Goal: Check status: Check status

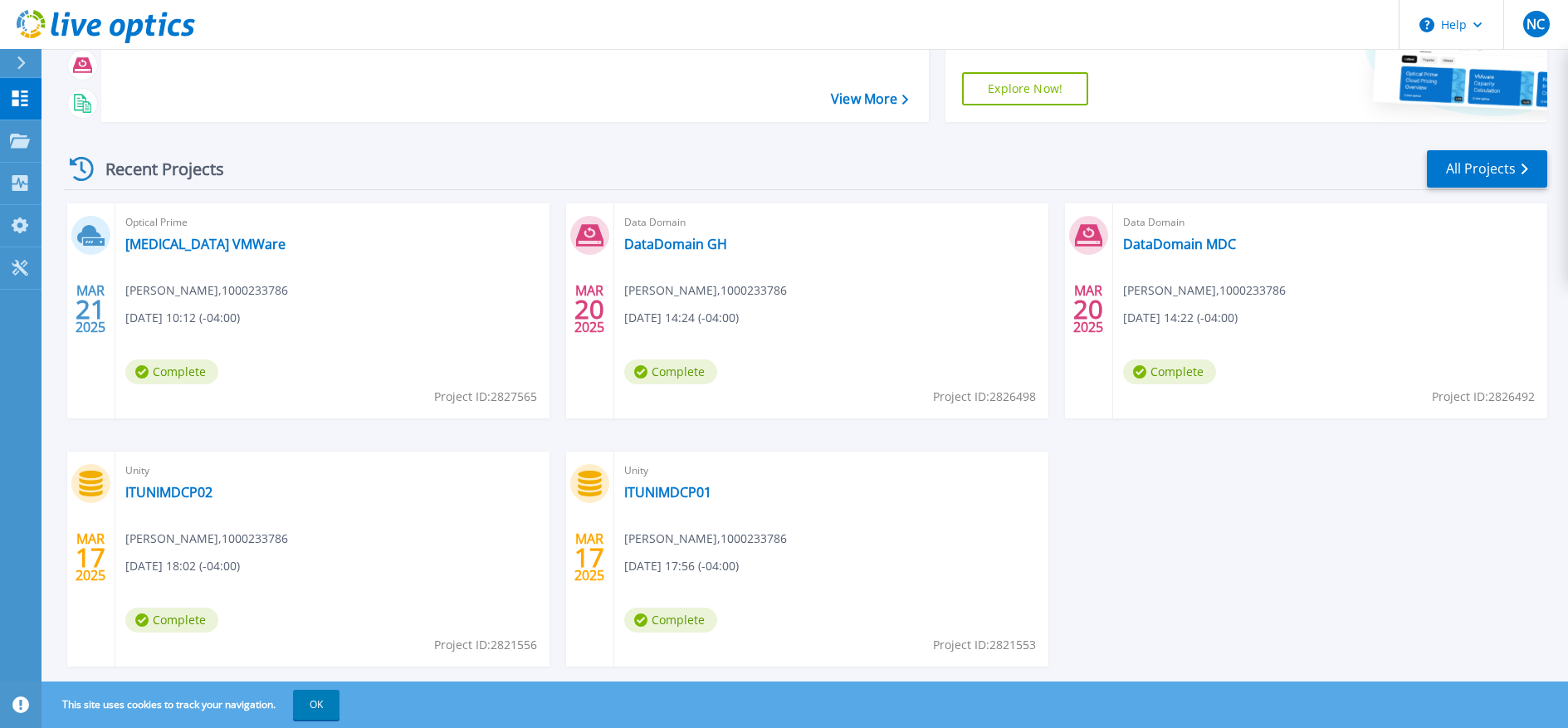
scroll to position [192, 0]
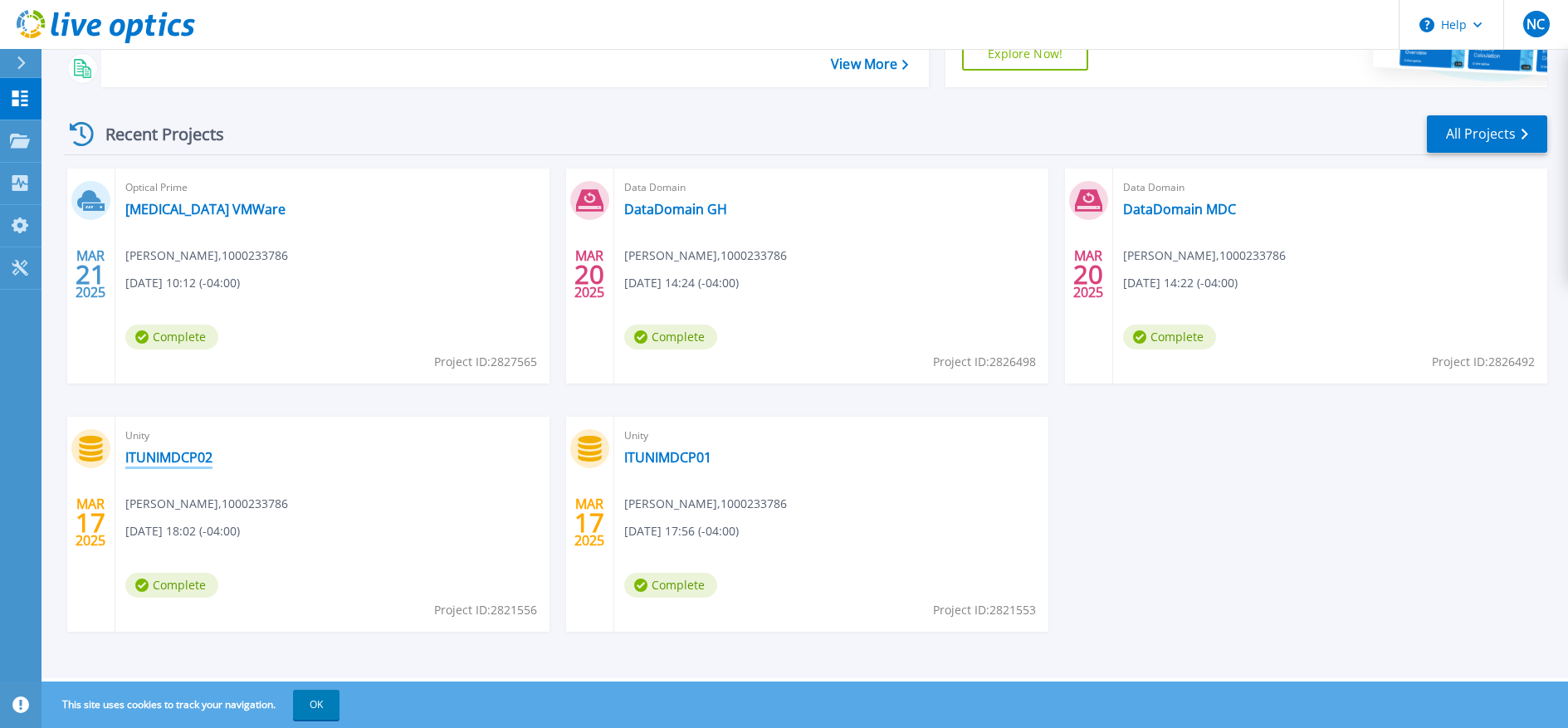
click at [172, 456] on link "ITUNIMDCP02" at bounding box center [169, 457] width 87 height 17
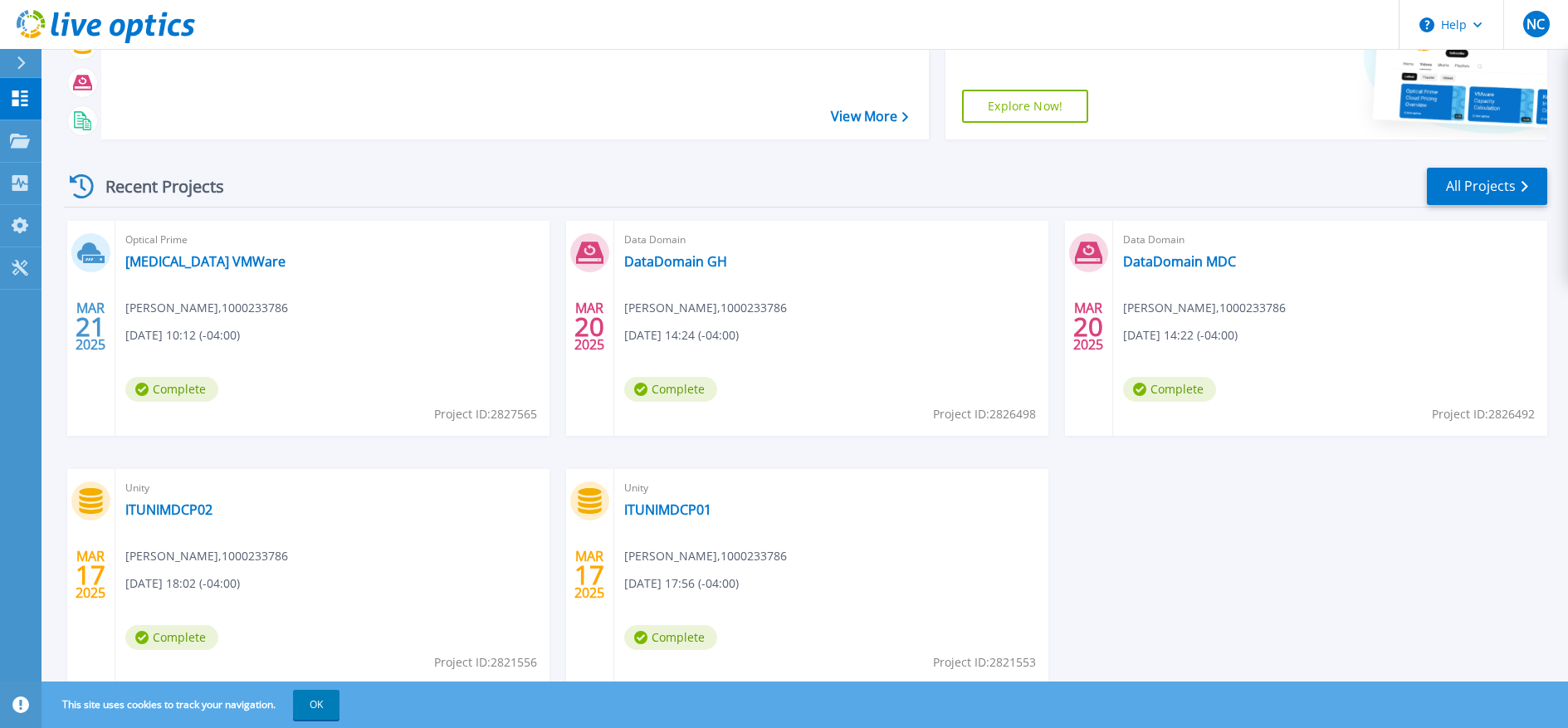
scroll to position [192, 0]
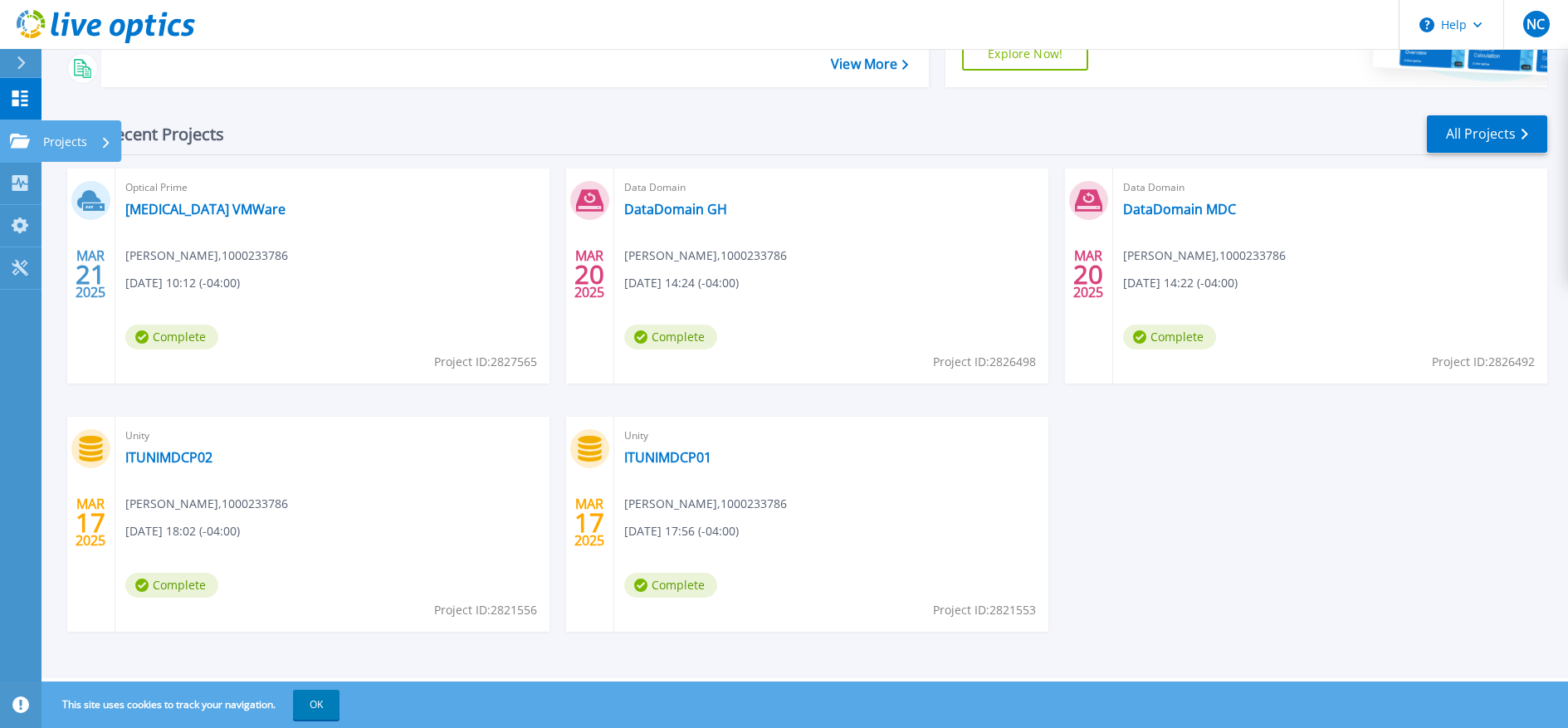
click at [97, 143] on div "Projects" at bounding box center [77, 142] width 68 height 43
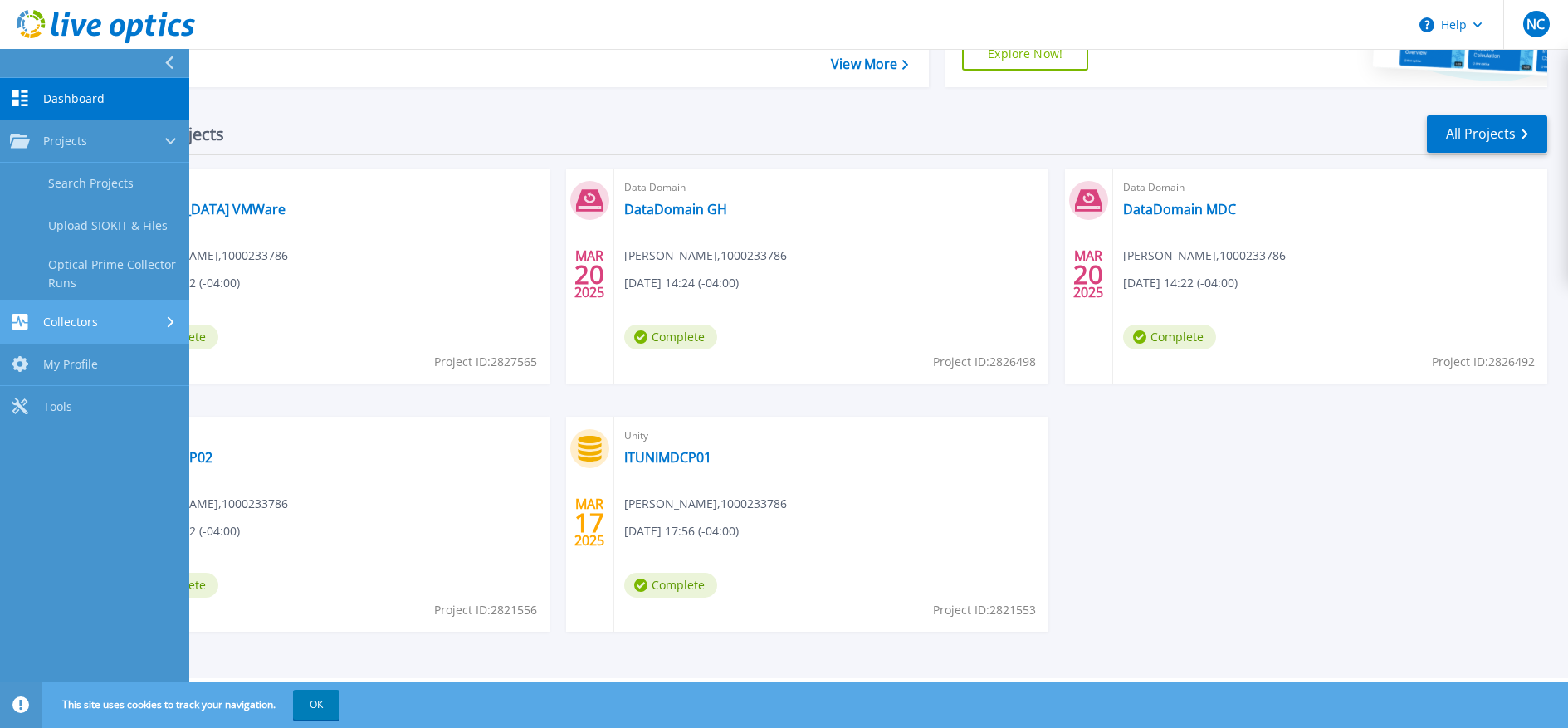
click at [122, 331] on link "Collectors Collectors" at bounding box center [95, 322] width 190 height 42
click at [74, 107] on link "Dashboard Dashboard" at bounding box center [95, 99] width 190 height 42
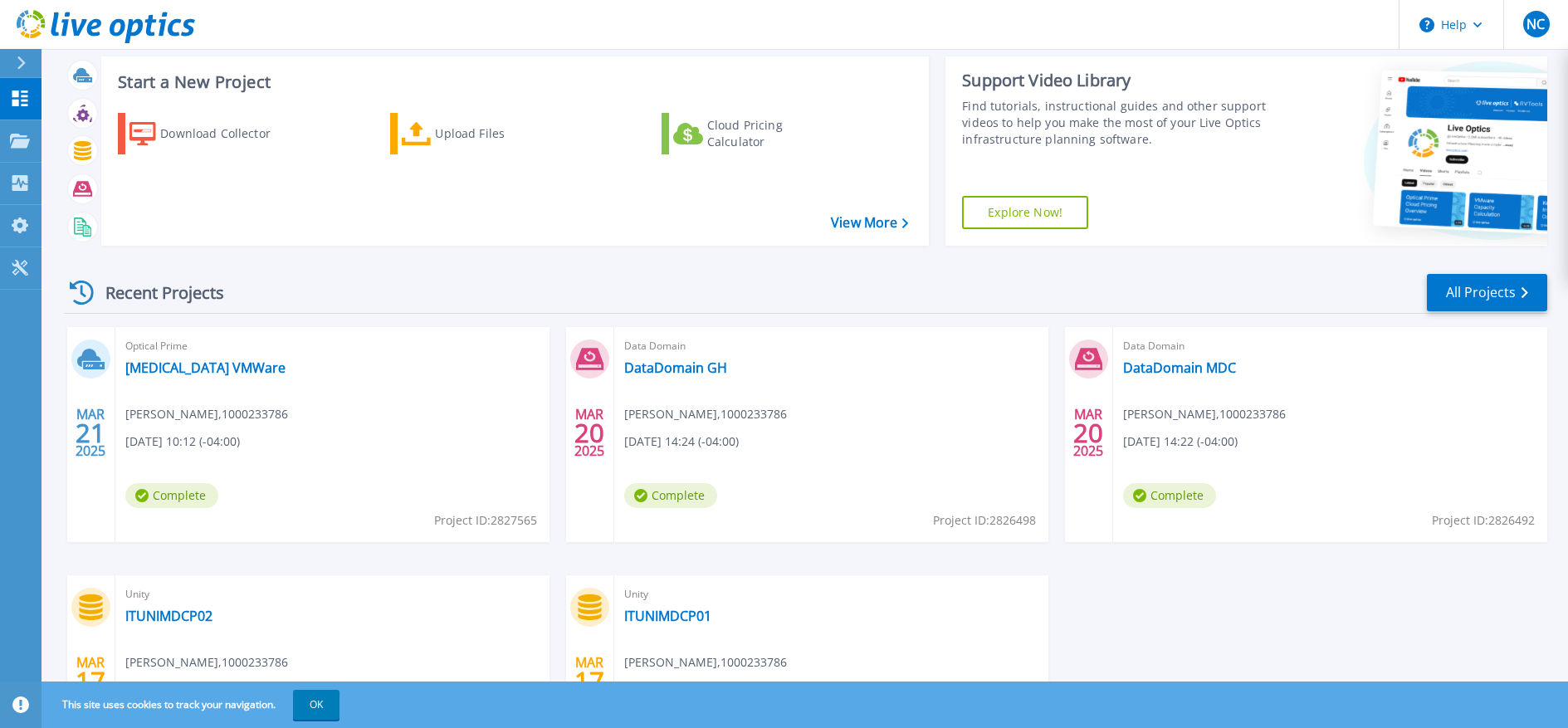
scroll to position [192, 0]
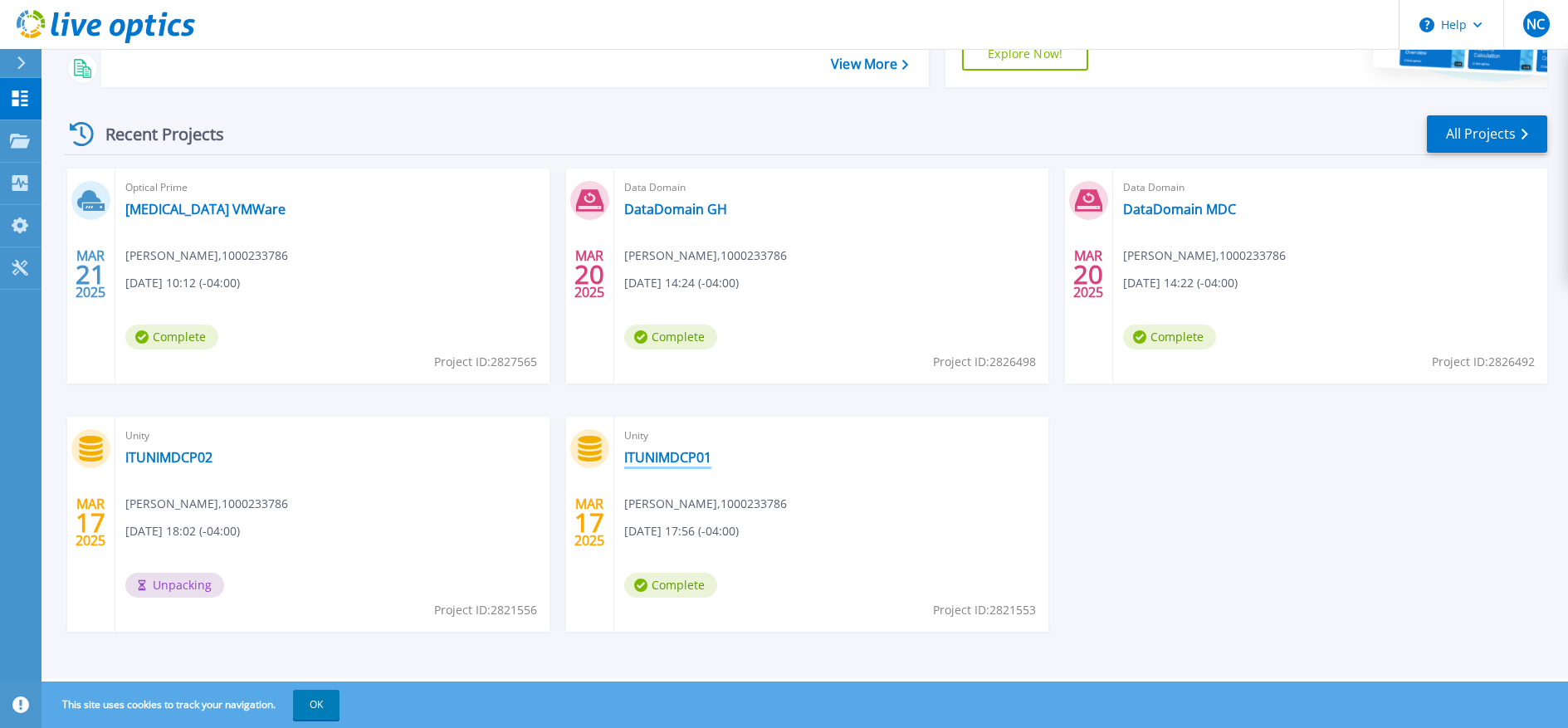
click at [680, 458] on link "ITUNIMDCP01" at bounding box center [667, 457] width 87 height 17
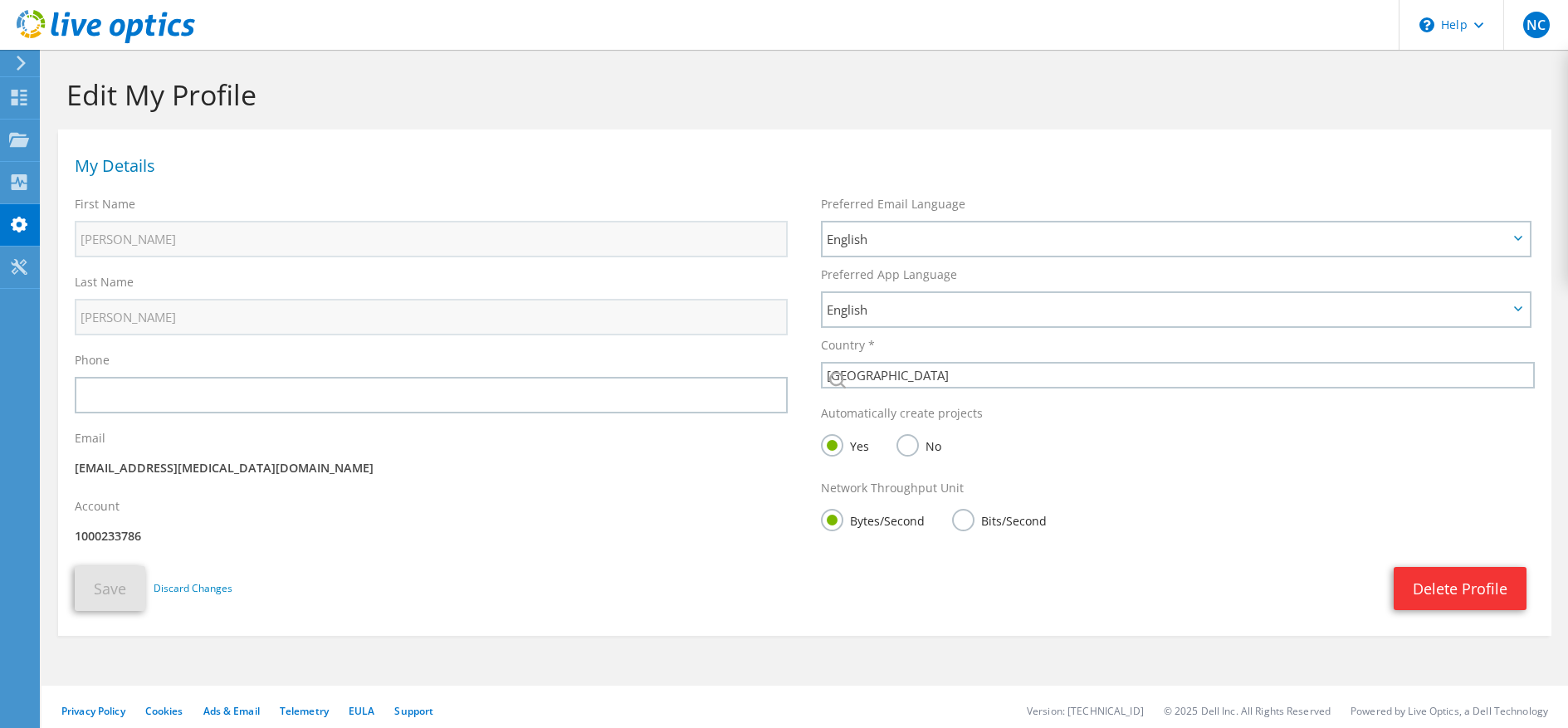
select select "224"
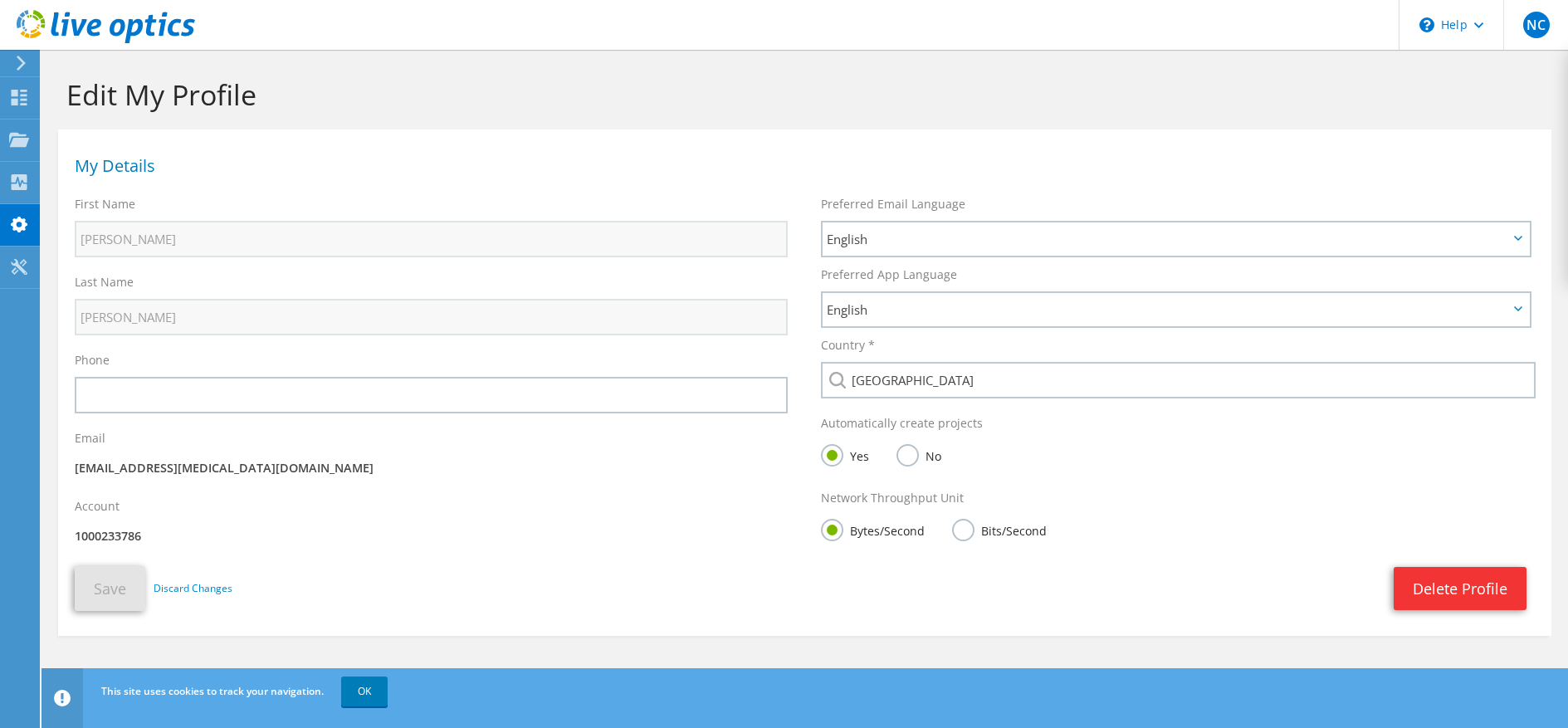
click at [24, 66] on icon at bounding box center [21, 62] width 13 height 15
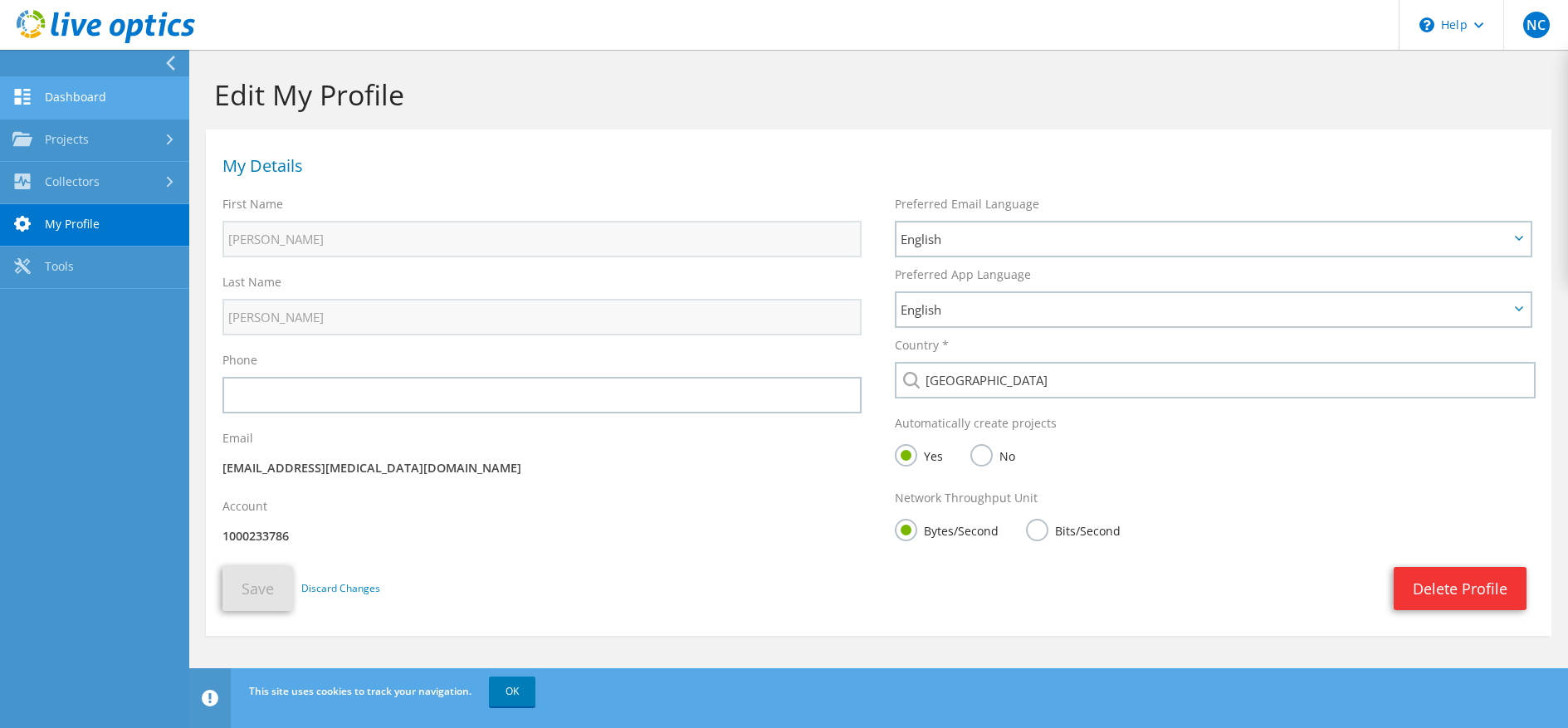
click at [42, 112] on link "Dashboard" at bounding box center [95, 98] width 190 height 42
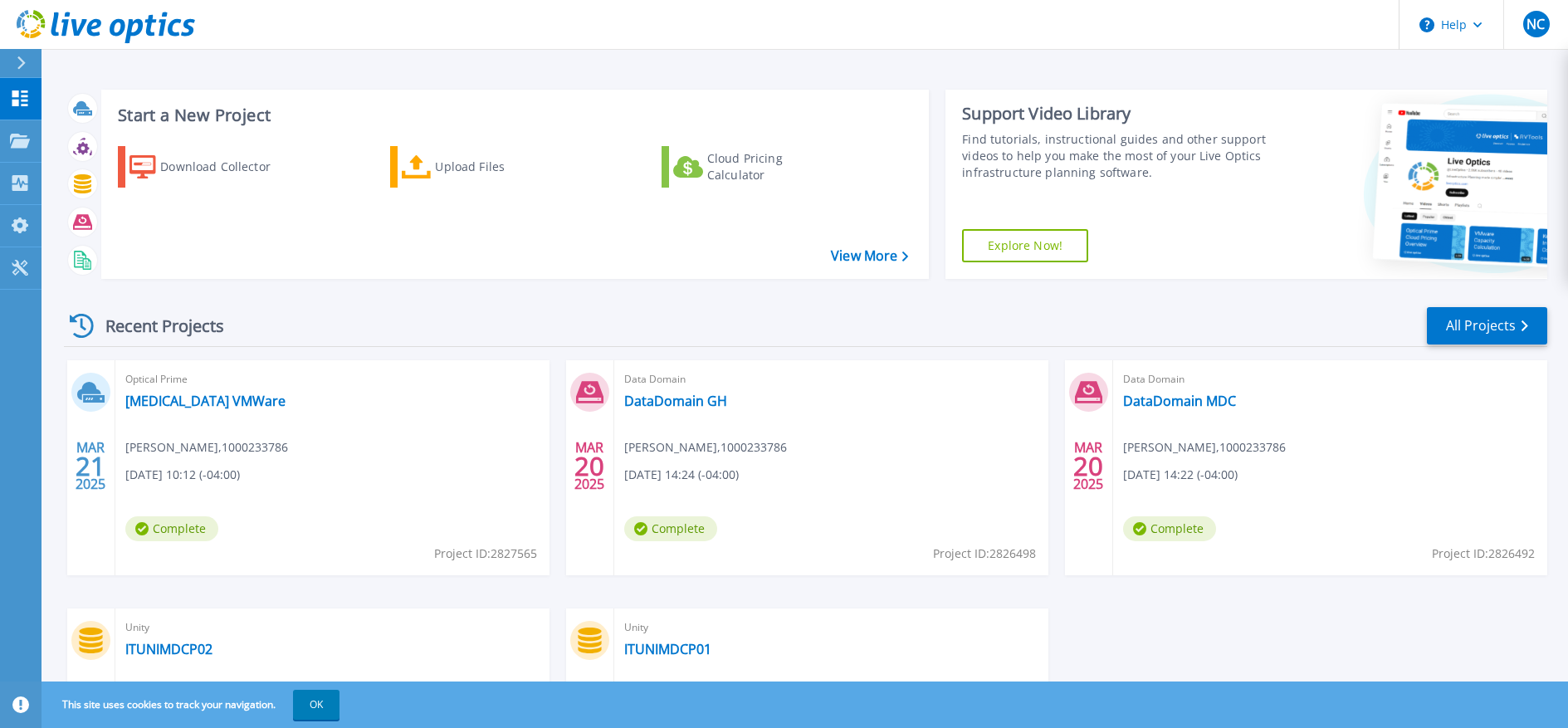
scroll to position [192, 0]
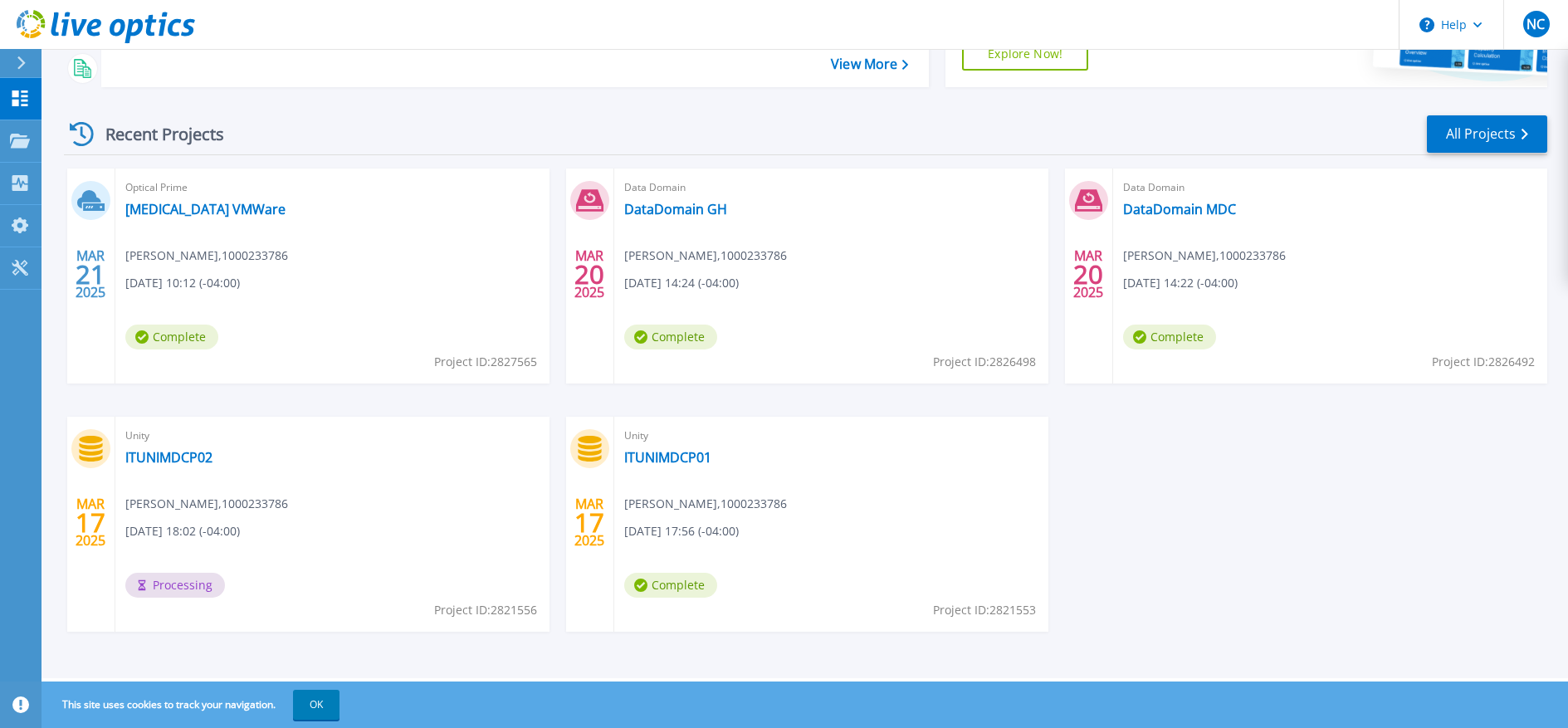
click at [799, 627] on div "Unity ITUNIMDCP01 [PERSON_NAME] , 1000233786 [DATE] 17:56 (-04:00) Complete Pro…" at bounding box center [831, 525] width 434 height 215
click at [683, 466] on link "ITUNIMDCP01" at bounding box center [667, 457] width 87 height 17
